Goal: Navigation & Orientation: Find specific page/section

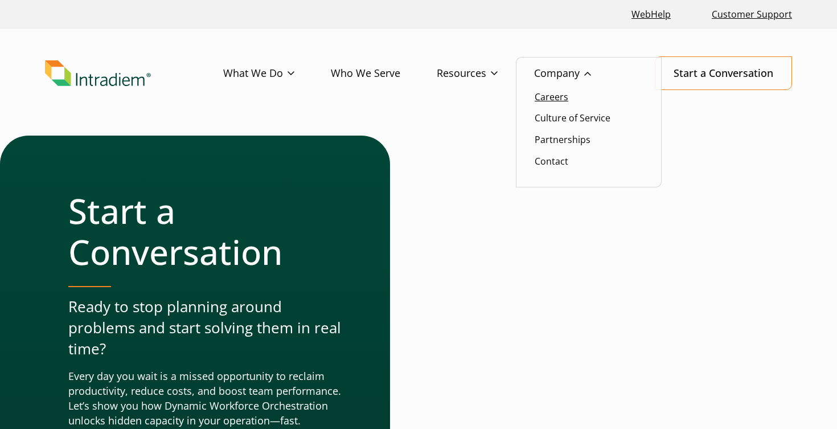
click at [563, 100] on link "Careers" at bounding box center [552, 97] width 34 height 13
click at [555, 97] on link "Careers" at bounding box center [552, 97] width 34 height 13
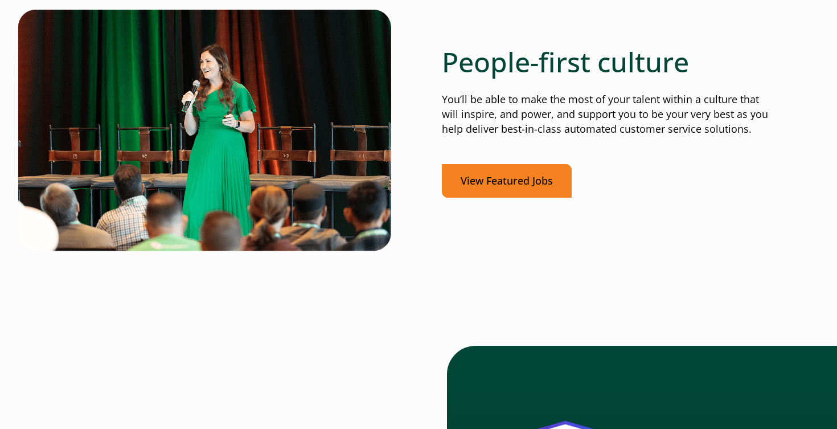
scroll to position [427, 0]
